Goal: Transaction & Acquisition: Purchase product/service

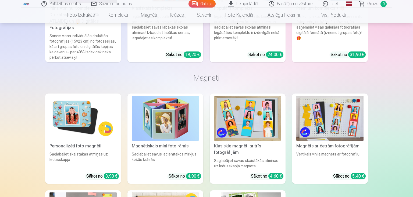
scroll to position [1107, 0]
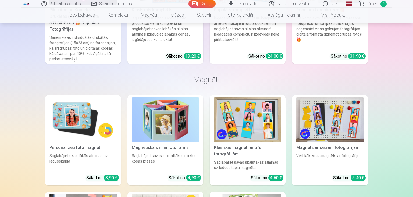
click at [78, 117] on img at bounding box center [82, 119] width 67 height 45
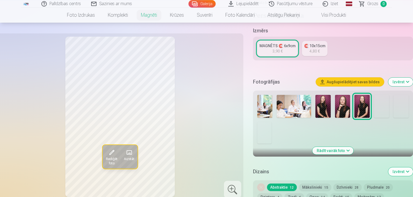
scroll to position [113, 0]
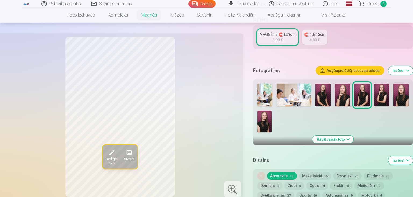
click at [399, 89] on img at bounding box center [400, 94] width 15 height 23
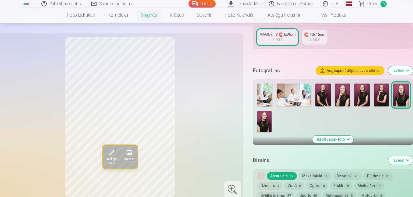
click at [265, 118] on img at bounding box center [264, 122] width 14 height 22
click at [403, 92] on img at bounding box center [400, 94] width 15 height 23
click at [382, 86] on img at bounding box center [381, 94] width 15 height 23
click at [110, 157] on span "Rediģēt foto" at bounding box center [112, 161] width 12 height 9
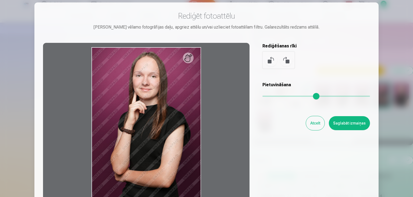
scroll to position [8, 0]
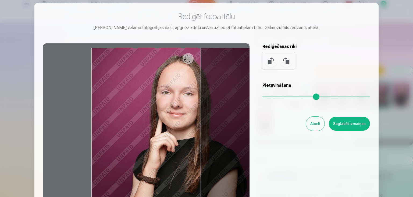
drag, startPoint x: 266, startPoint y: 97, endPoint x: 292, endPoint y: 96, distance: 26.4
click at [292, 96] on input "range" at bounding box center [316, 96] width 108 height 1
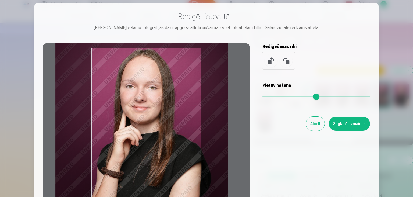
type input "****"
drag, startPoint x: 187, startPoint y: 119, endPoint x: 151, endPoint y: 113, distance: 36.6
click at [151, 113] on div at bounding box center [146, 127] width 207 height 169
click at [315, 121] on button "Atcelt" at bounding box center [315, 123] width 19 height 14
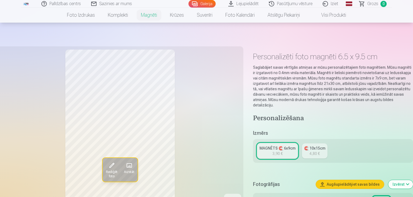
scroll to position [113, 0]
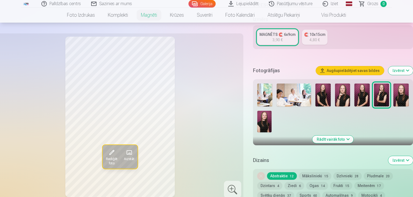
click at [349, 135] on button "Rādīt vairāk foto" at bounding box center [332, 139] width 41 height 8
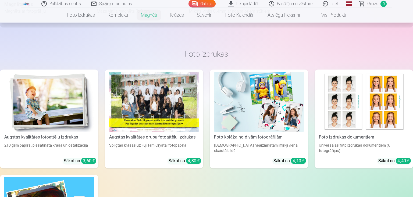
scroll to position [511, 0]
click at [164, 111] on div at bounding box center [154, 102] width 90 height 60
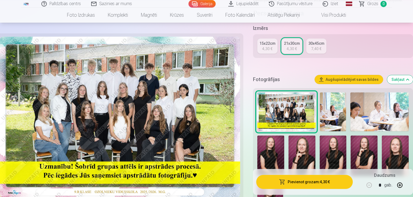
scroll to position [170, 0]
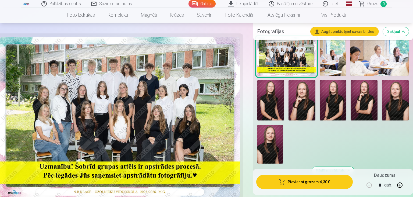
click at [323, 63] on img at bounding box center [333, 56] width 26 height 39
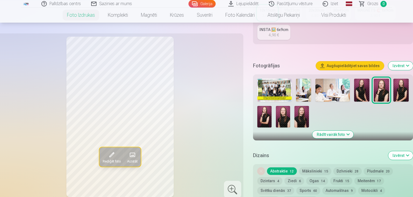
scroll to position [113, 0]
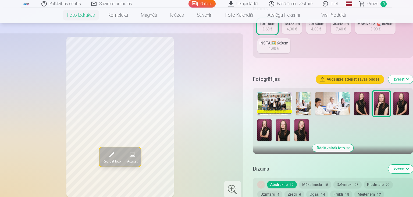
click at [304, 104] on img at bounding box center [303, 103] width 15 height 23
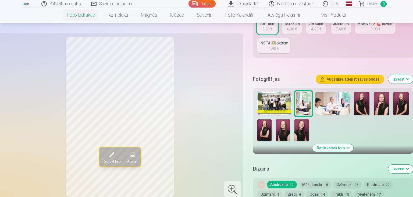
click at [337, 103] on img at bounding box center [332, 103] width 34 height 23
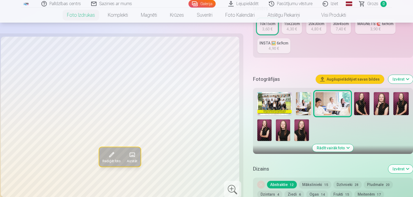
click at [304, 102] on img at bounding box center [303, 103] width 15 height 23
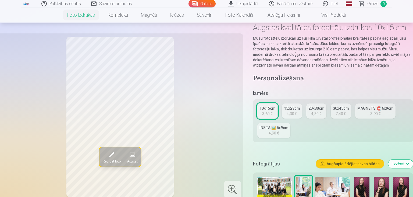
scroll to position [0, 0]
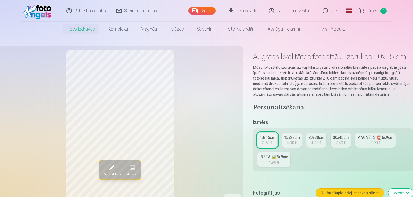
click at [335, 10] on link "Iziet" at bounding box center [331, 11] width 26 height 22
